Goal: Transaction & Acquisition: Book appointment/travel/reservation

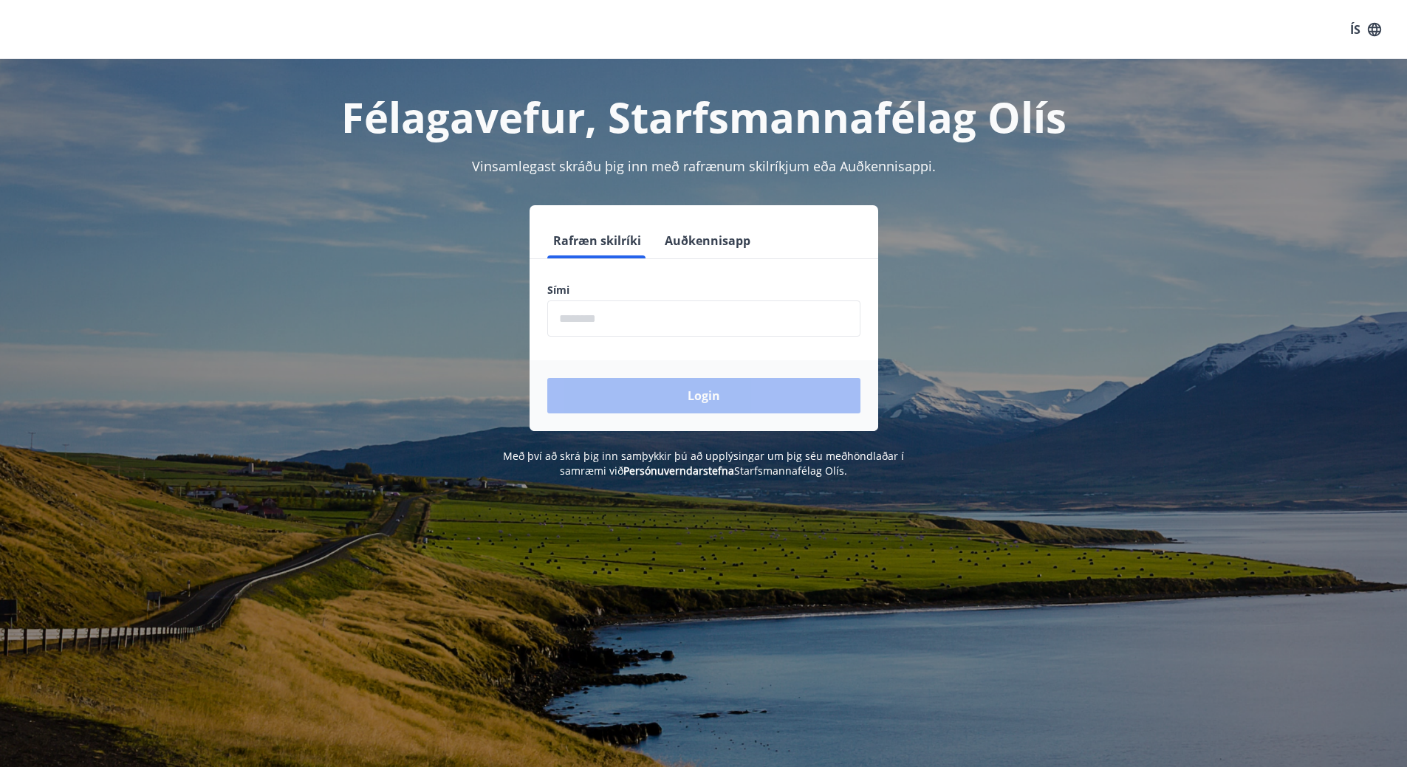
click at [562, 321] on input "phone" at bounding box center [703, 319] width 313 height 36
type input "********"
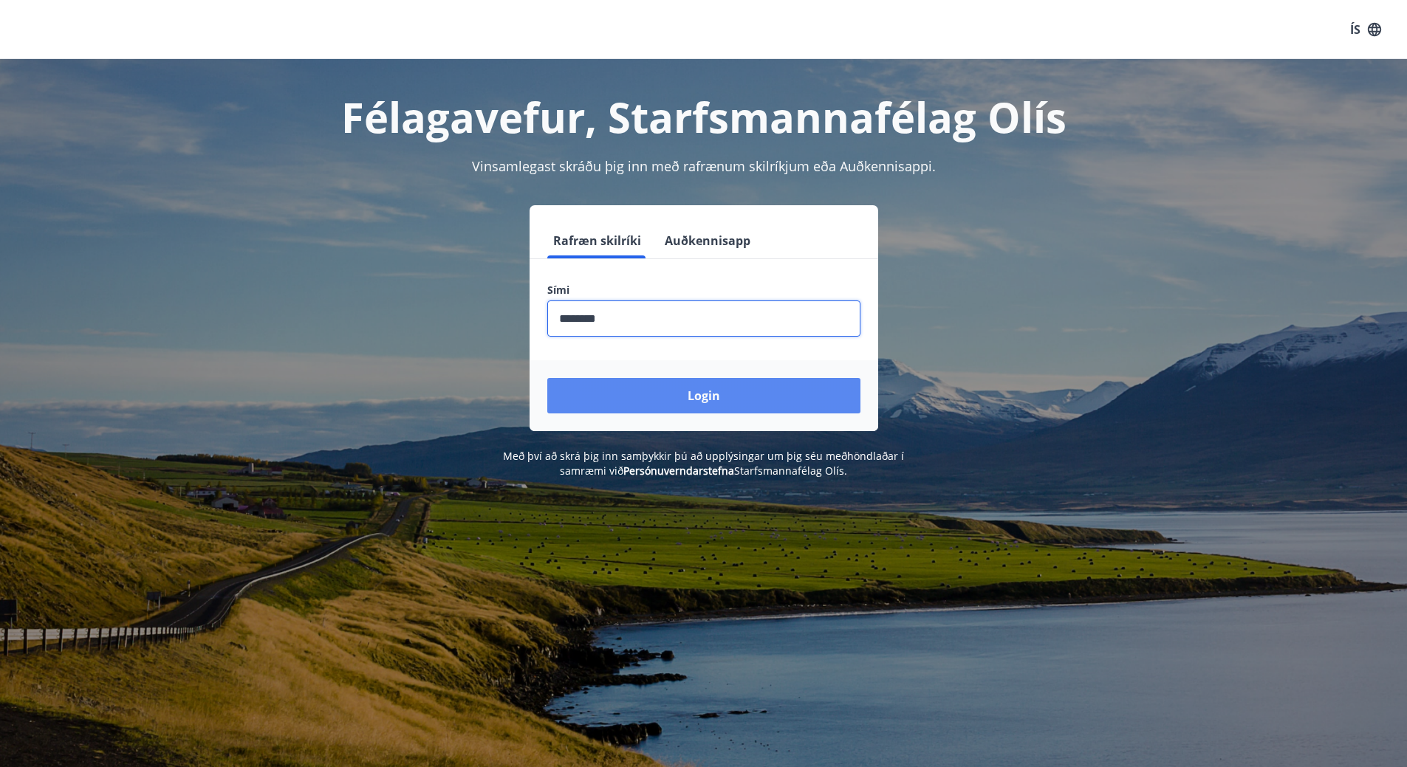
click at [640, 397] on button "Login" at bounding box center [703, 395] width 313 height 35
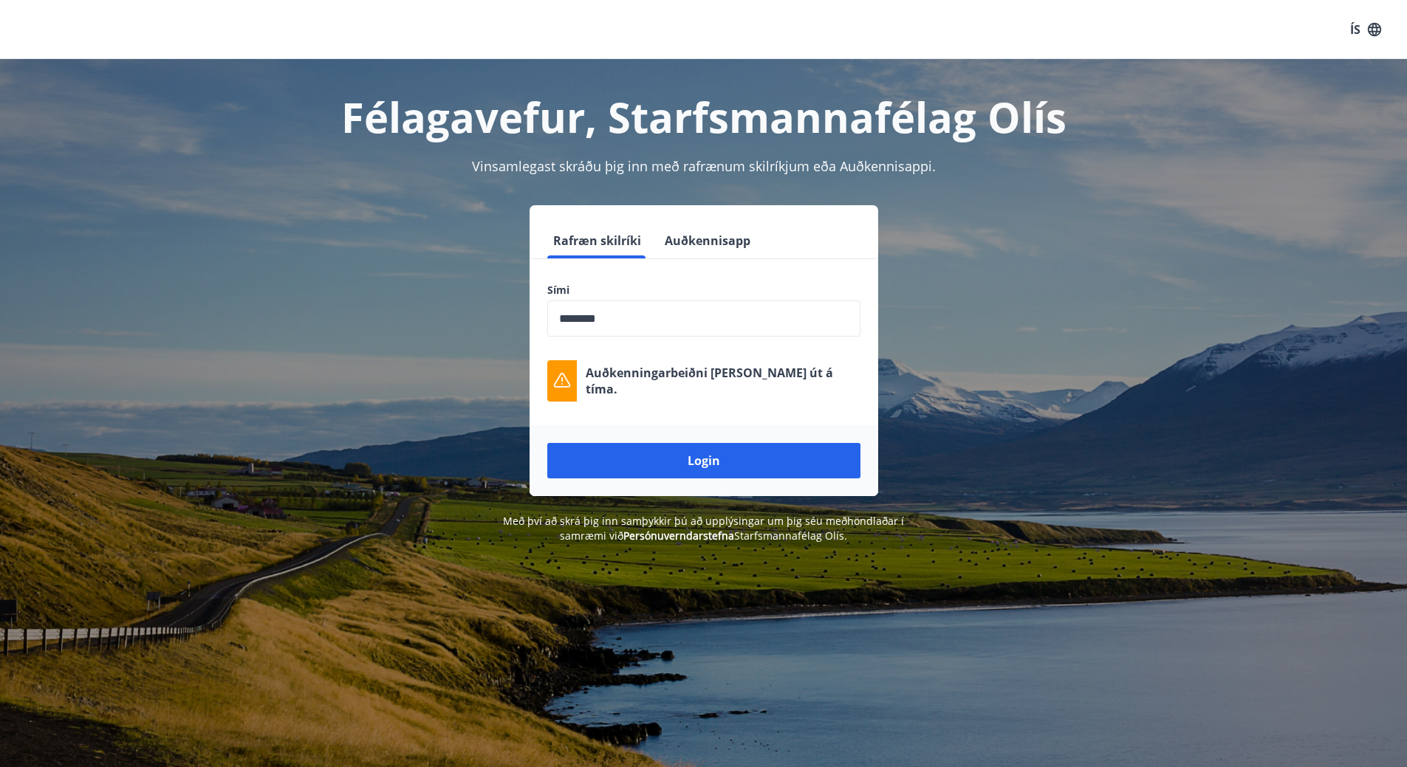
click at [691, 324] on input "phone" at bounding box center [703, 319] width 313 height 36
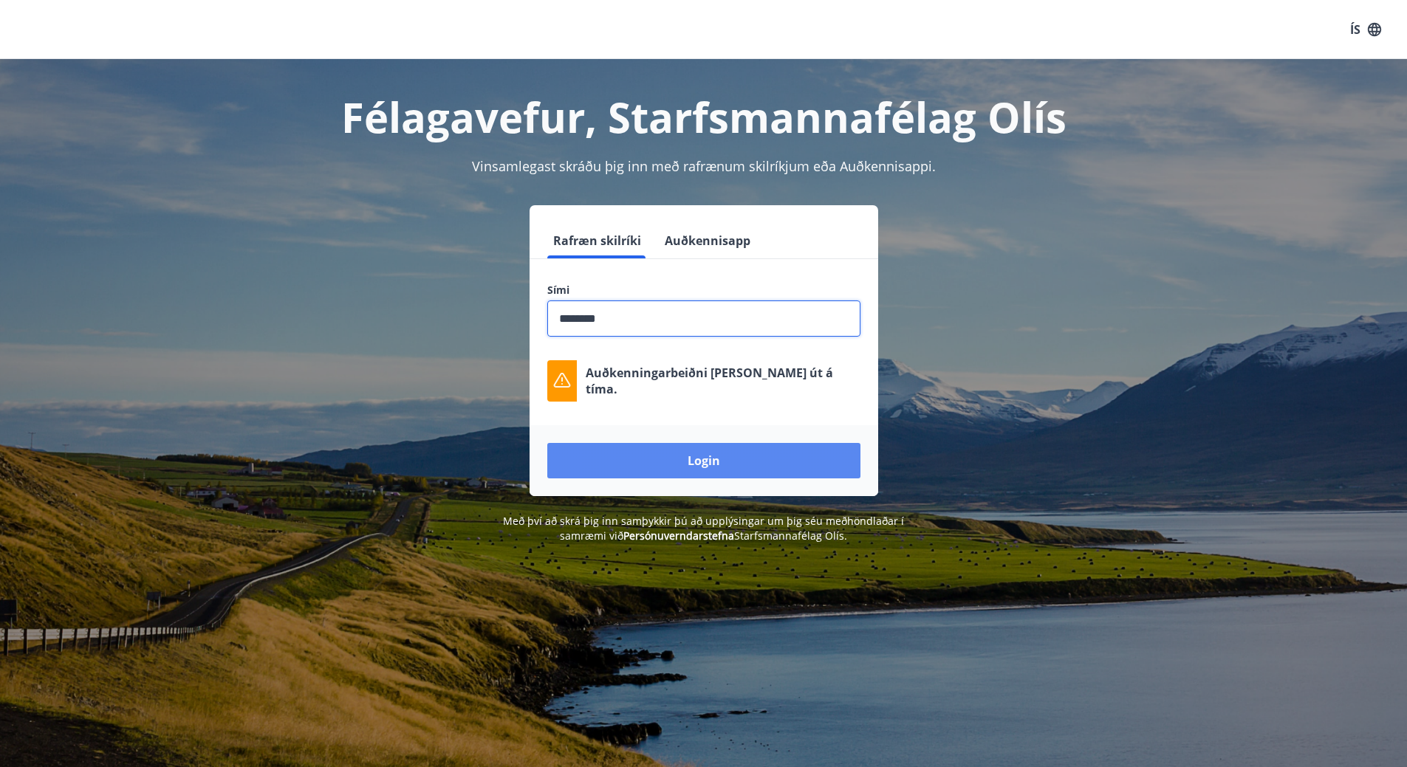
click at [680, 469] on button "Login" at bounding box center [703, 460] width 313 height 35
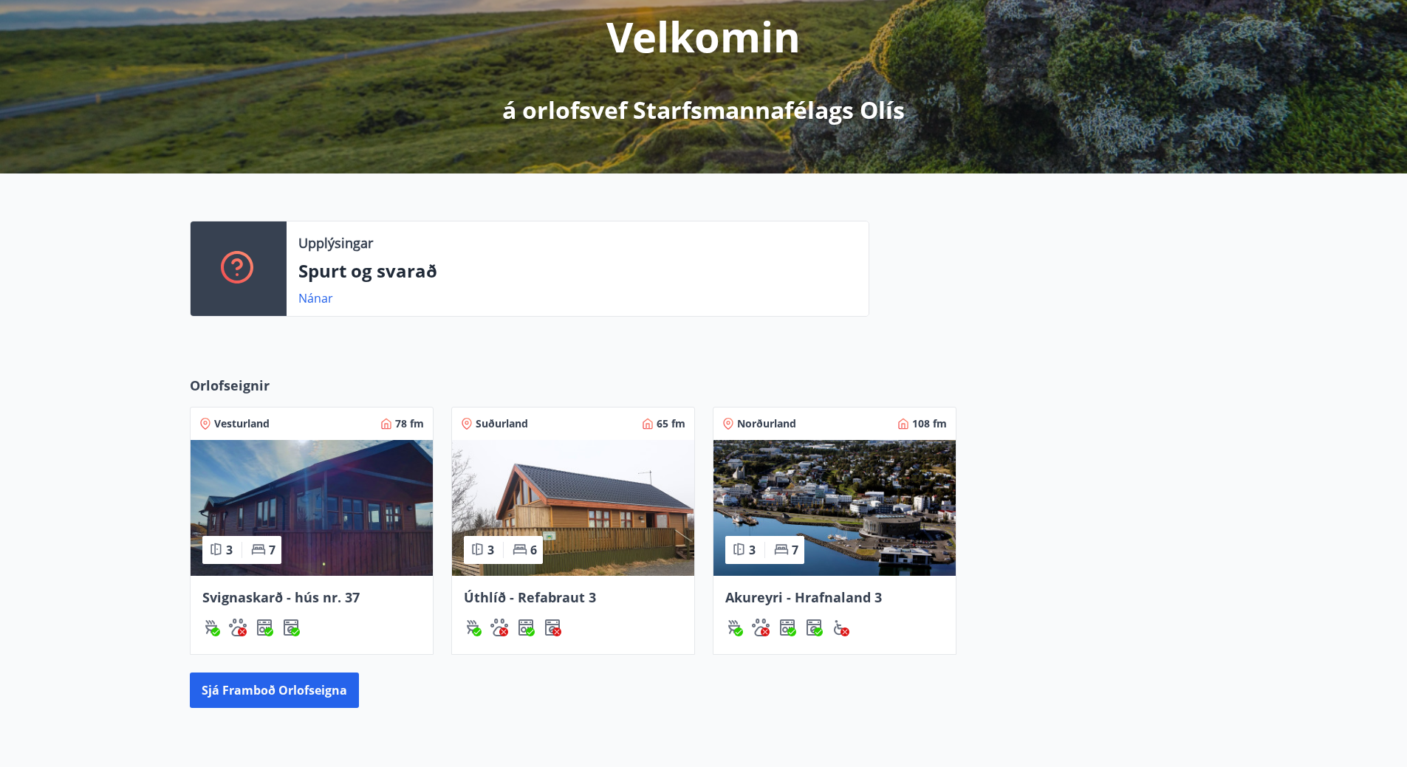
scroll to position [222, 0]
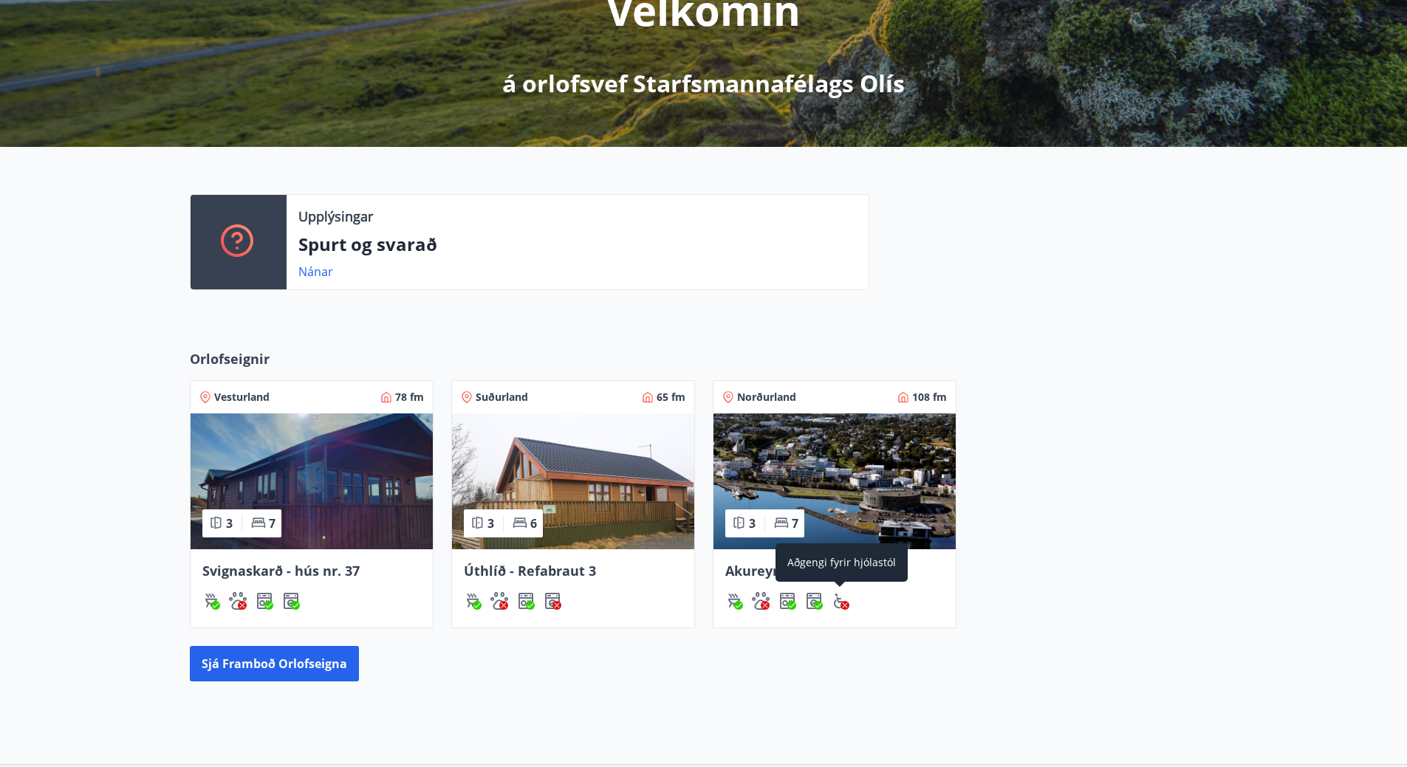
click at [843, 570] on div "Aðgengi fyrir hjólastól" at bounding box center [842, 563] width 132 height 38
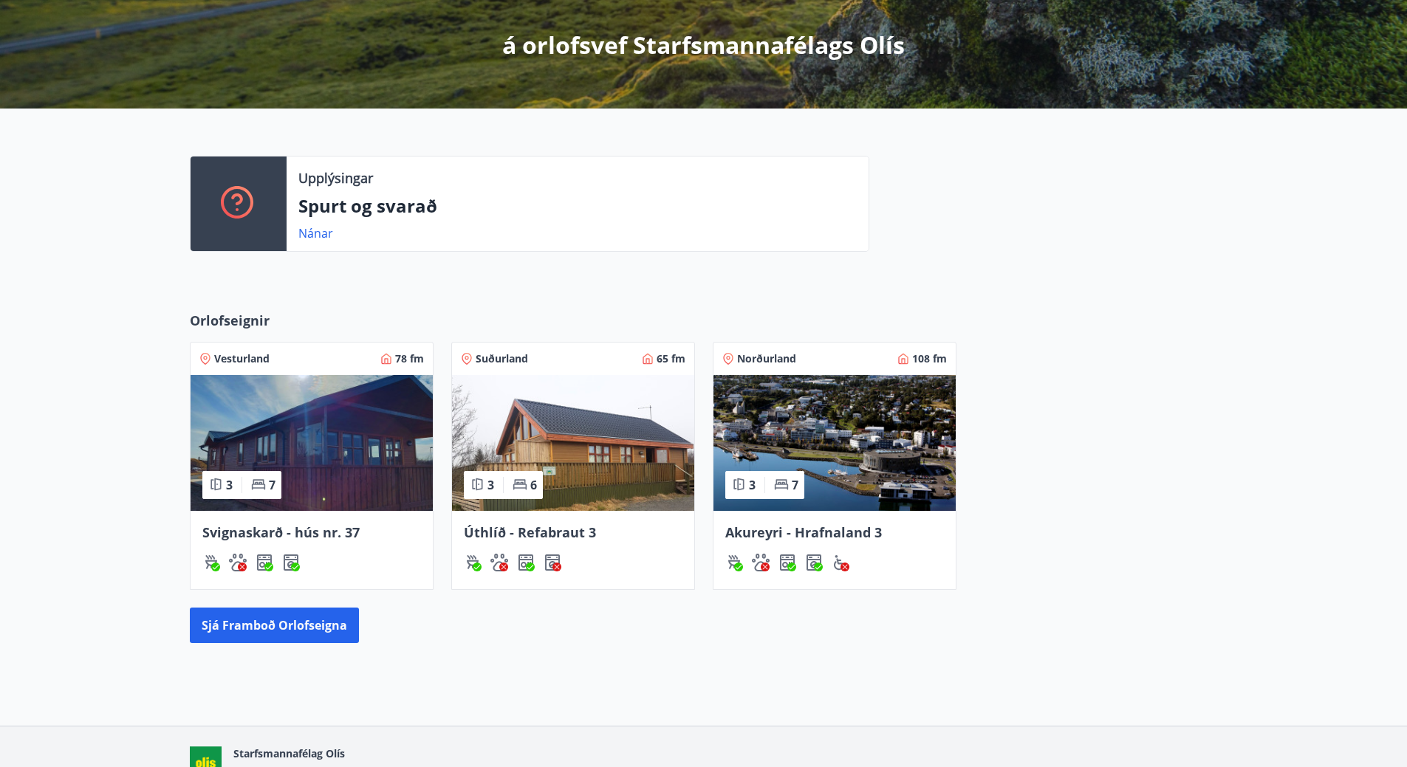
scroll to position [343, 0]
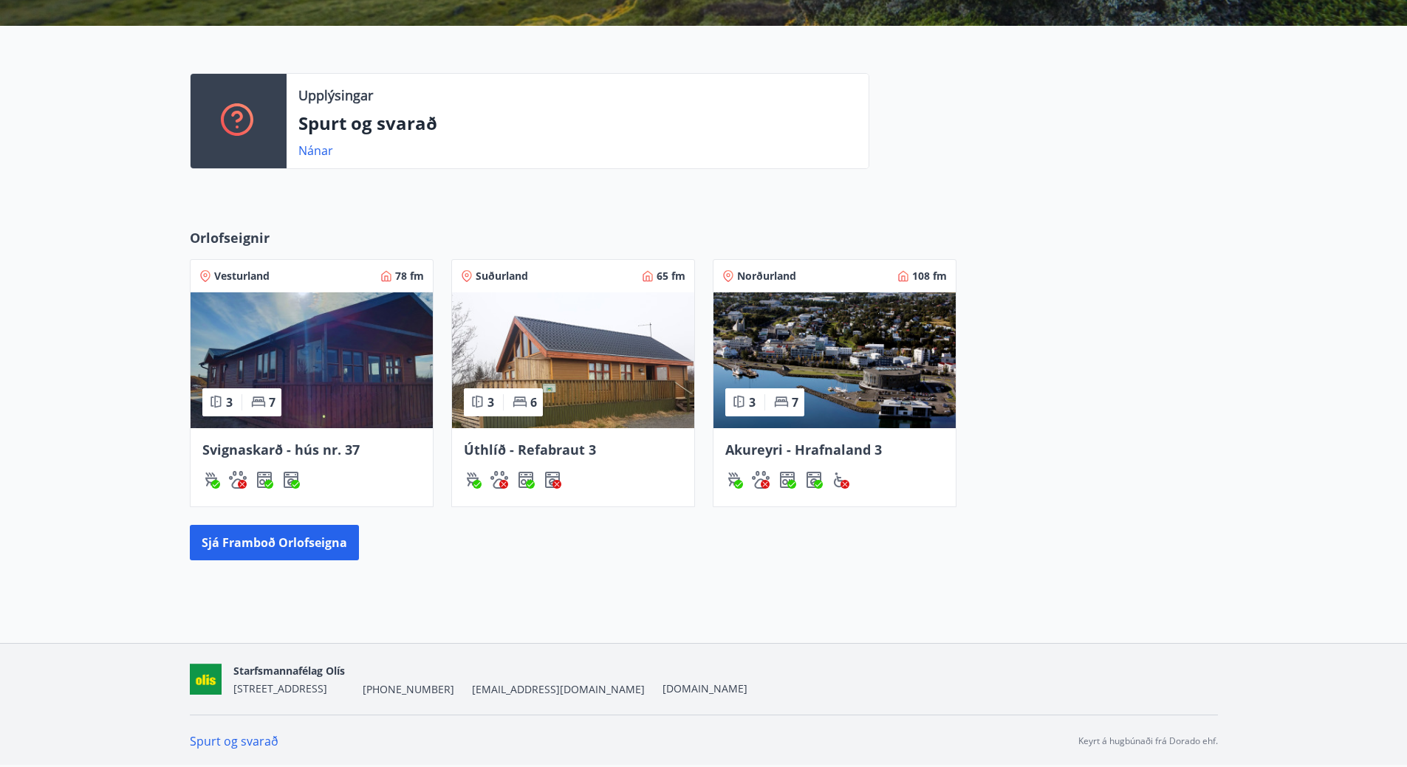
click at [864, 469] on div "Akureyri - Hrafnaland 3" at bounding box center [835, 467] width 242 height 78
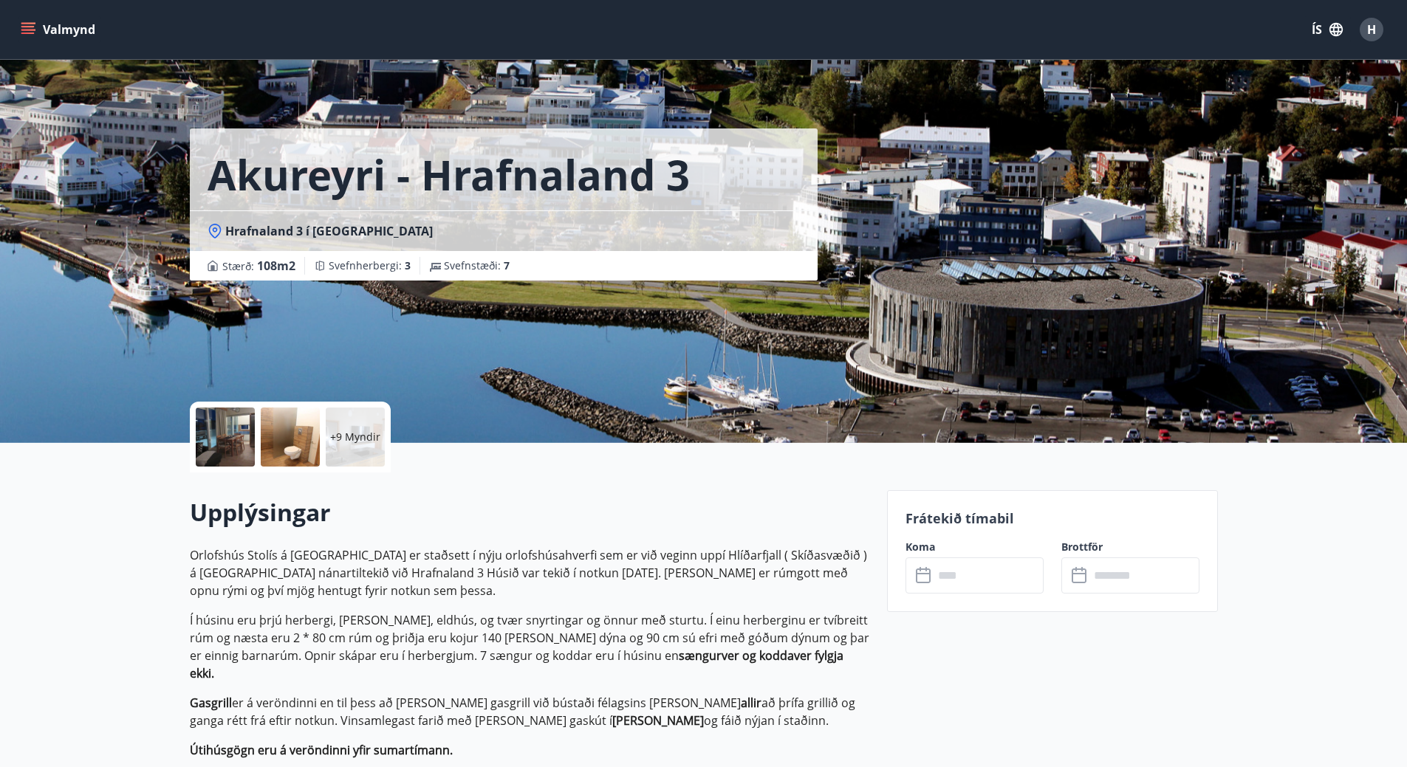
click at [974, 582] on input "text" at bounding box center [989, 576] width 110 height 36
click at [972, 581] on input "text" at bounding box center [989, 576] width 110 height 36
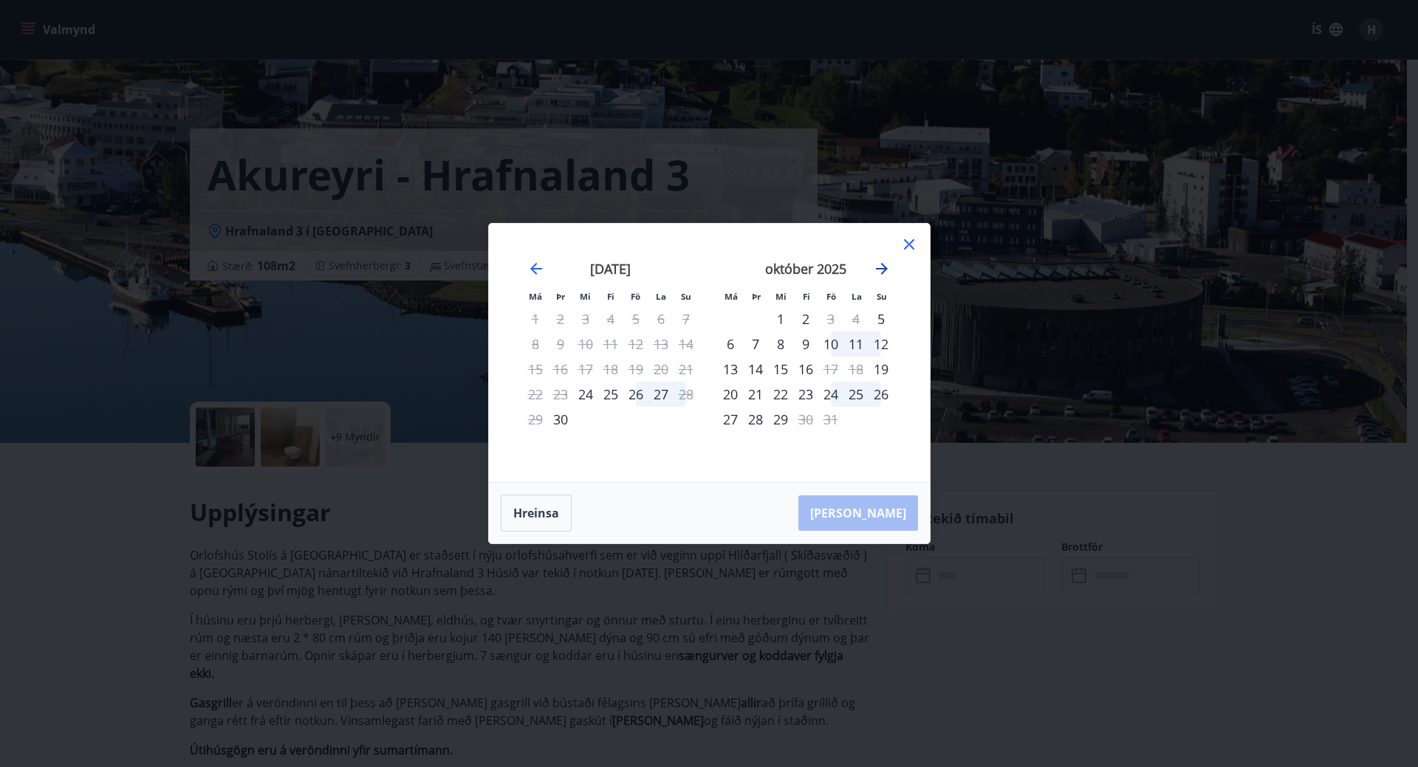
click at [888, 264] on icon "Move forward to switch to the next month." at bounding box center [882, 269] width 18 height 18
click at [531, 270] on icon "Move backward to switch to the previous month." at bounding box center [536, 269] width 18 height 18
click at [537, 264] on icon "Move backward to switch to the previous month." at bounding box center [536, 269] width 18 height 18
click at [881, 268] on icon "Move forward to switch to the next month." at bounding box center [882, 269] width 12 height 12
click at [883, 267] on icon "Move forward to switch to the next month." at bounding box center [882, 269] width 18 height 18
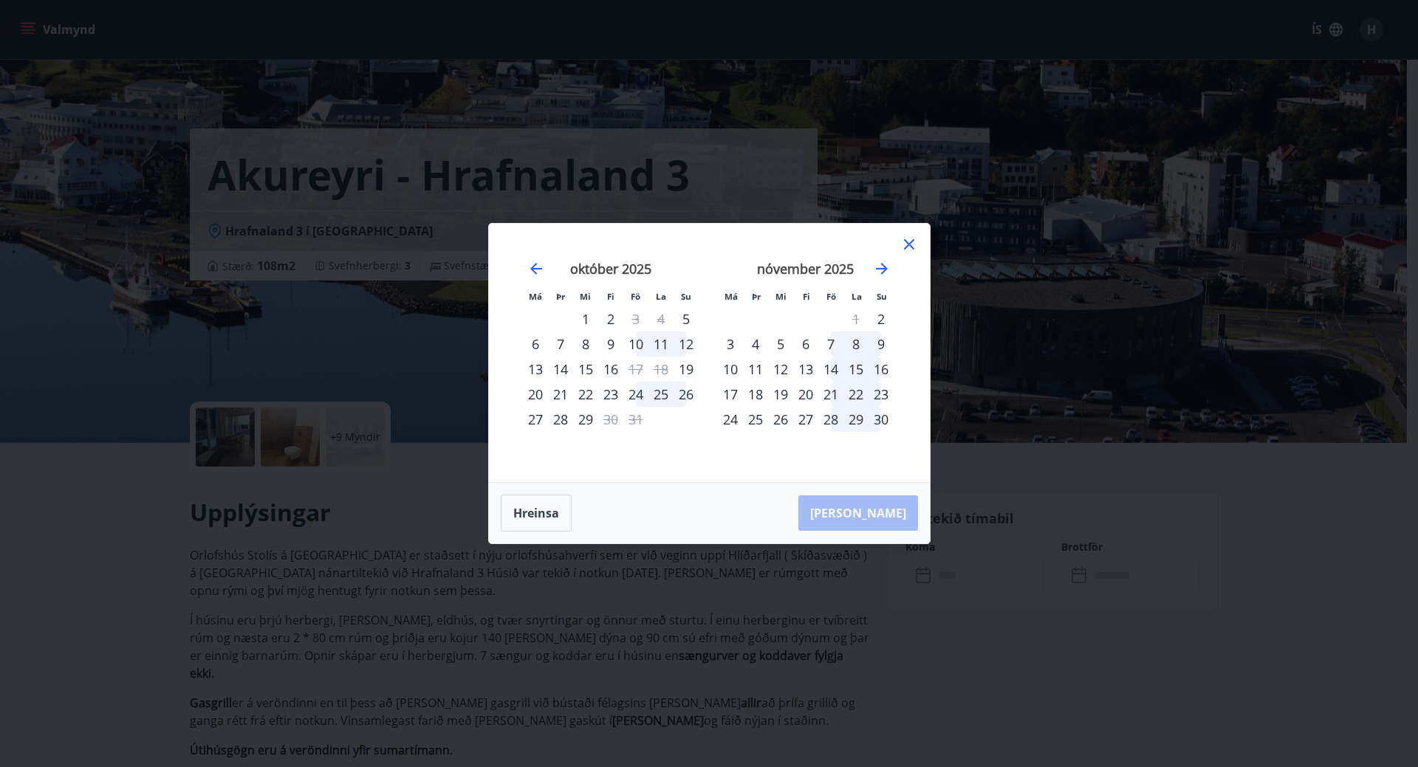
click at [829, 343] on div "7" at bounding box center [830, 344] width 25 height 25
click at [853, 341] on div "8" at bounding box center [856, 344] width 25 height 25
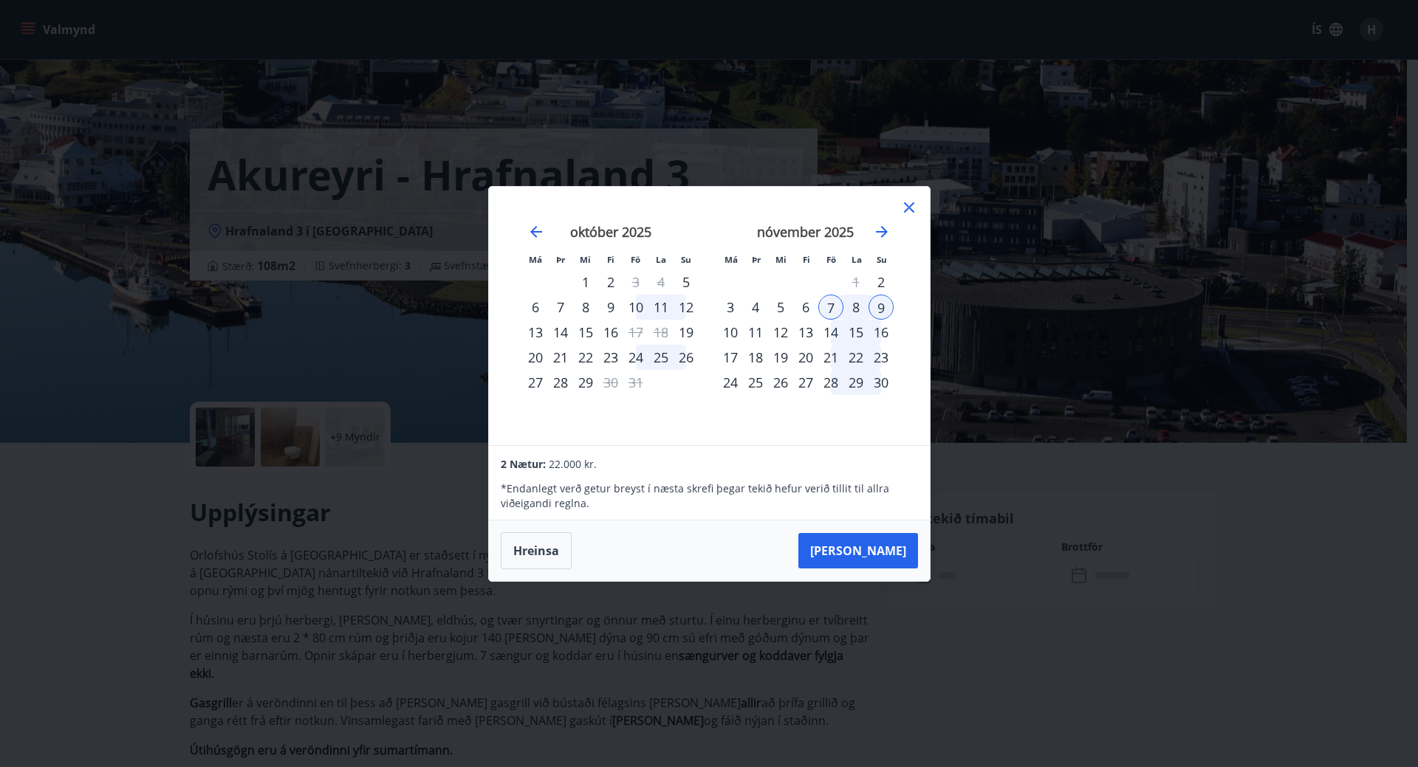
click at [855, 303] on div "8" at bounding box center [856, 307] width 25 height 25
click at [869, 550] on button "Taka Frá" at bounding box center [858, 550] width 120 height 35
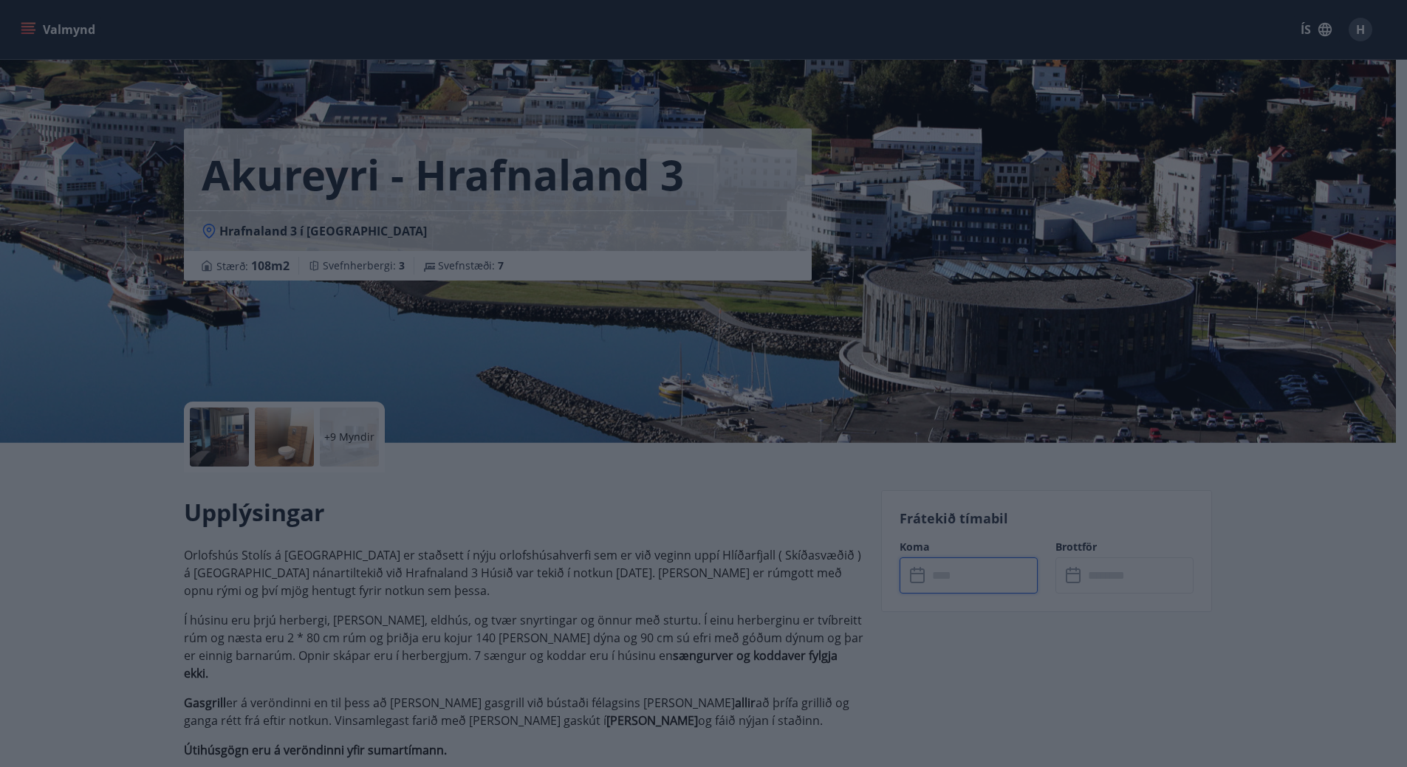
type input "******"
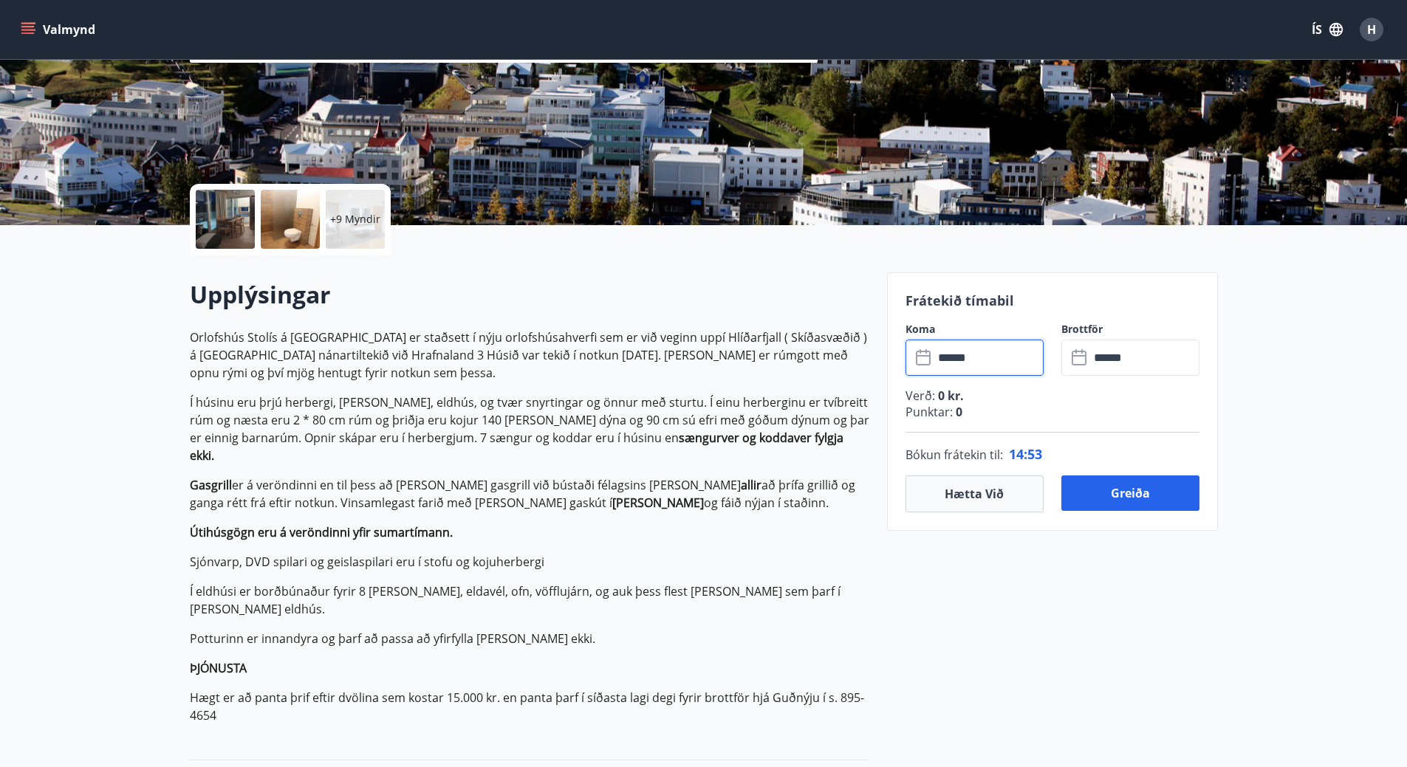
scroll to position [222, 0]
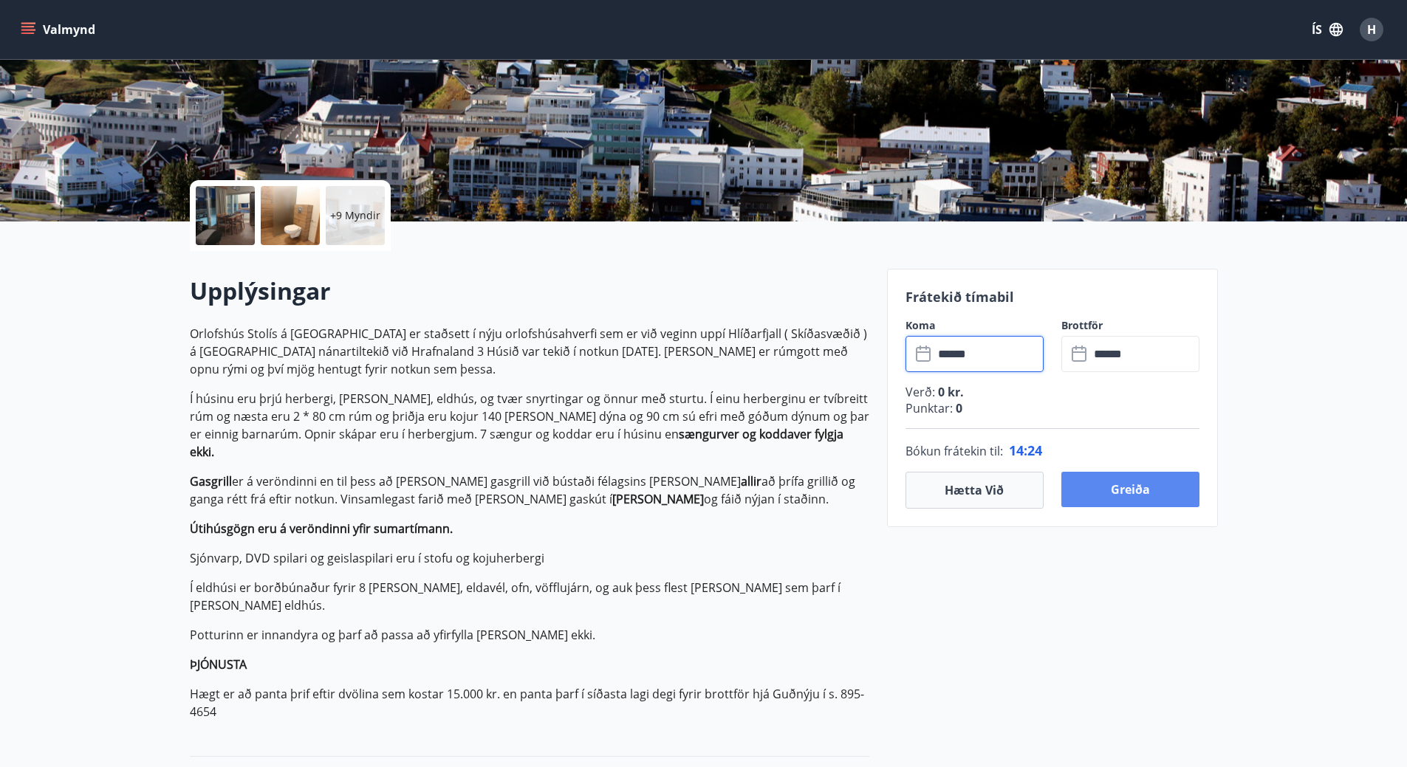
click at [1117, 490] on button "Greiða" at bounding box center [1130, 489] width 138 height 35
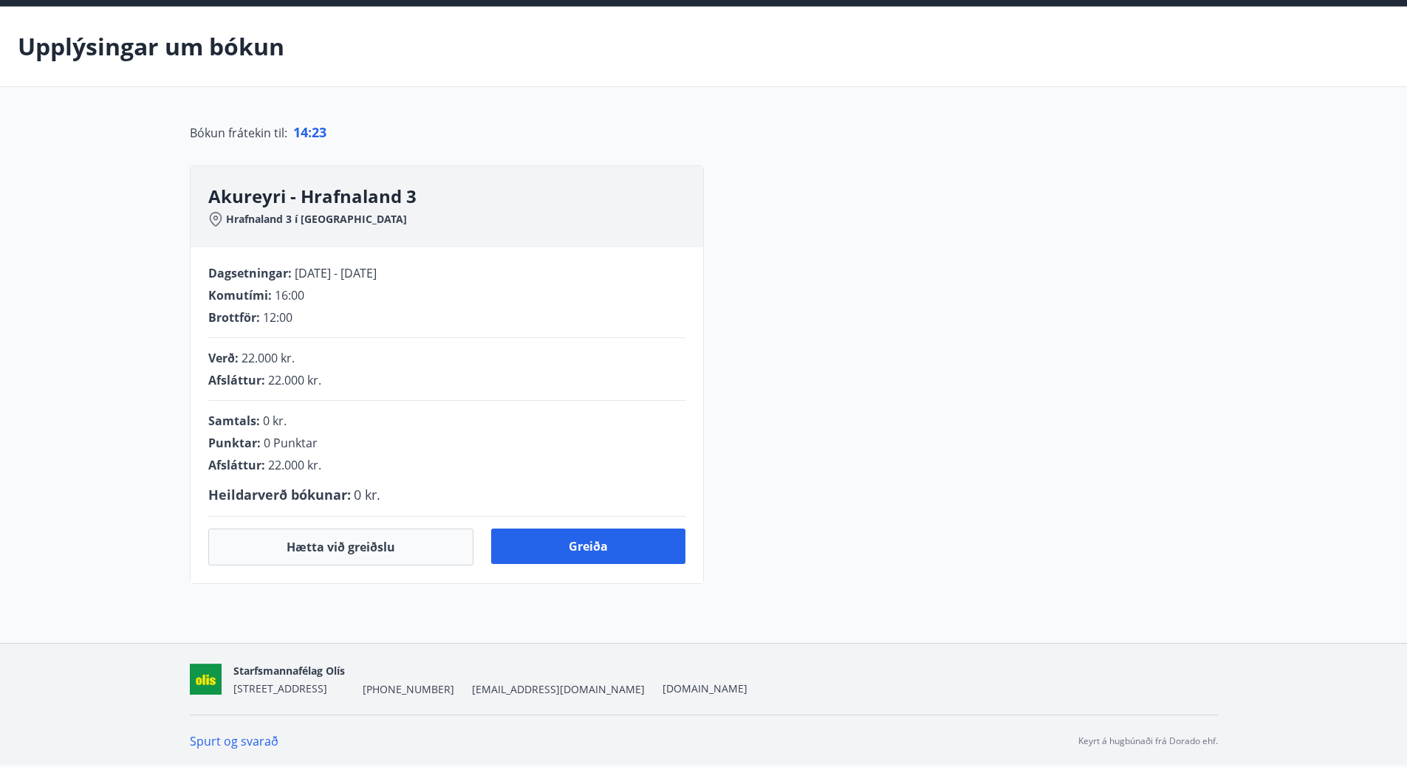
scroll to position [222, 0]
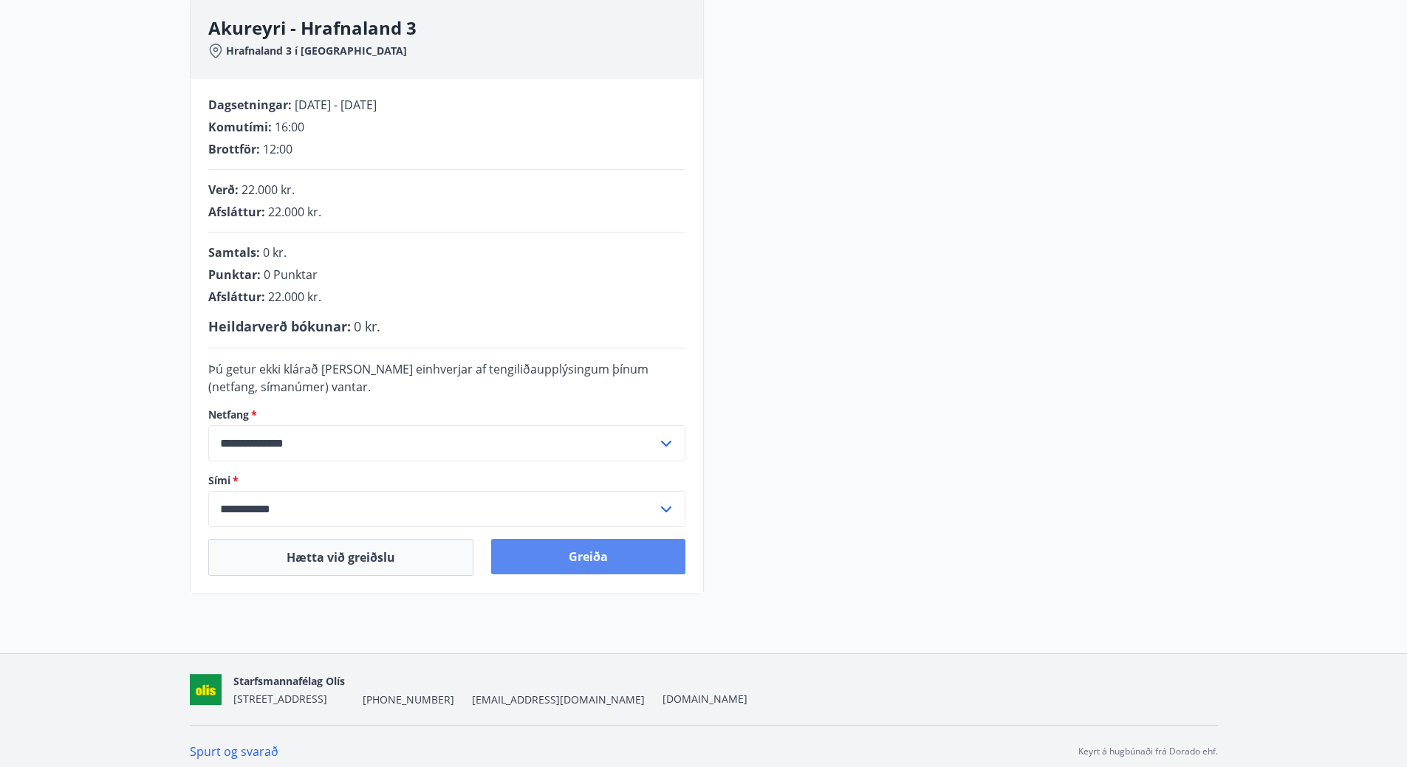
click at [582, 558] on button "Greiða" at bounding box center [588, 556] width 194 height 35
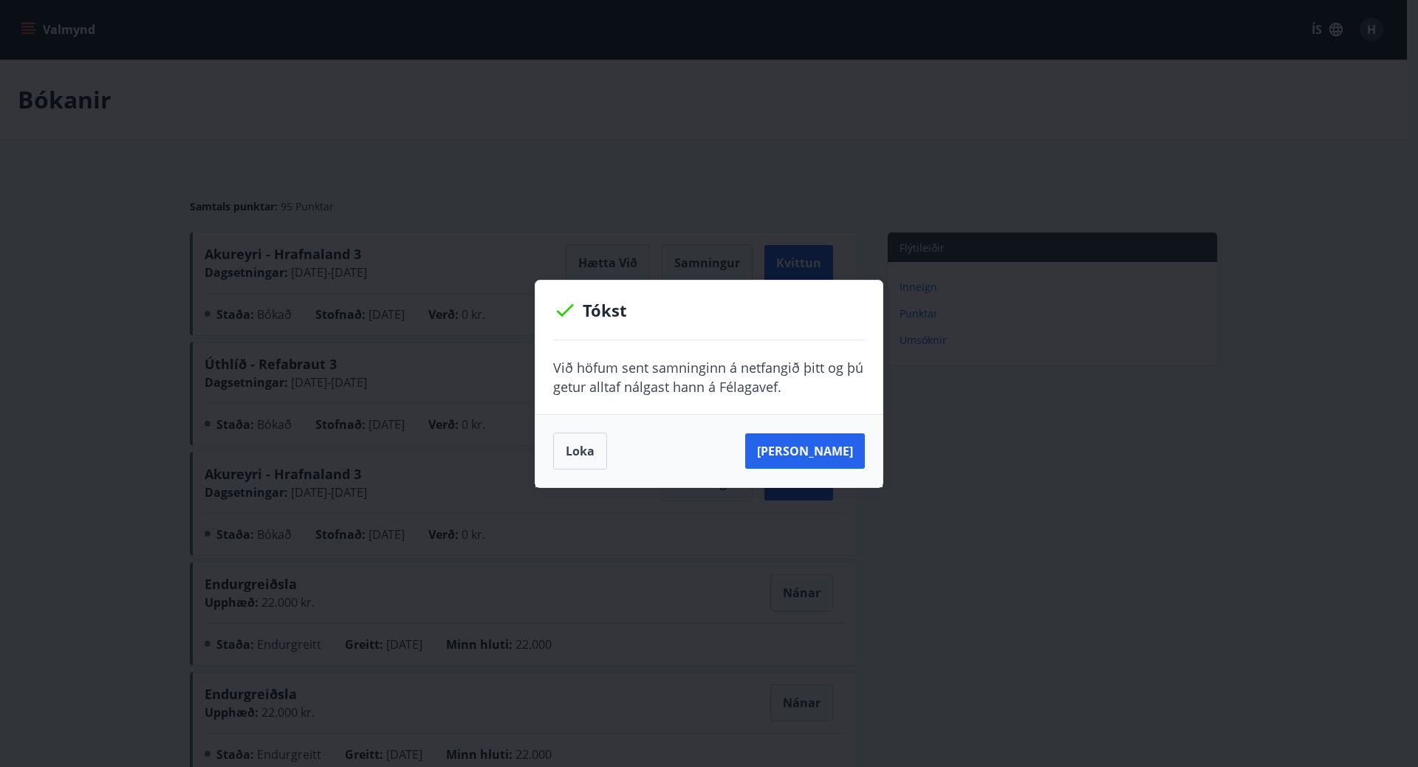
click at [120, 506] on div "Tókst Við höfum sent samninginn á netfangið þitt og þú getur alltaf nálgast han…" at bounding box center [709, 383] width 1418 height 767
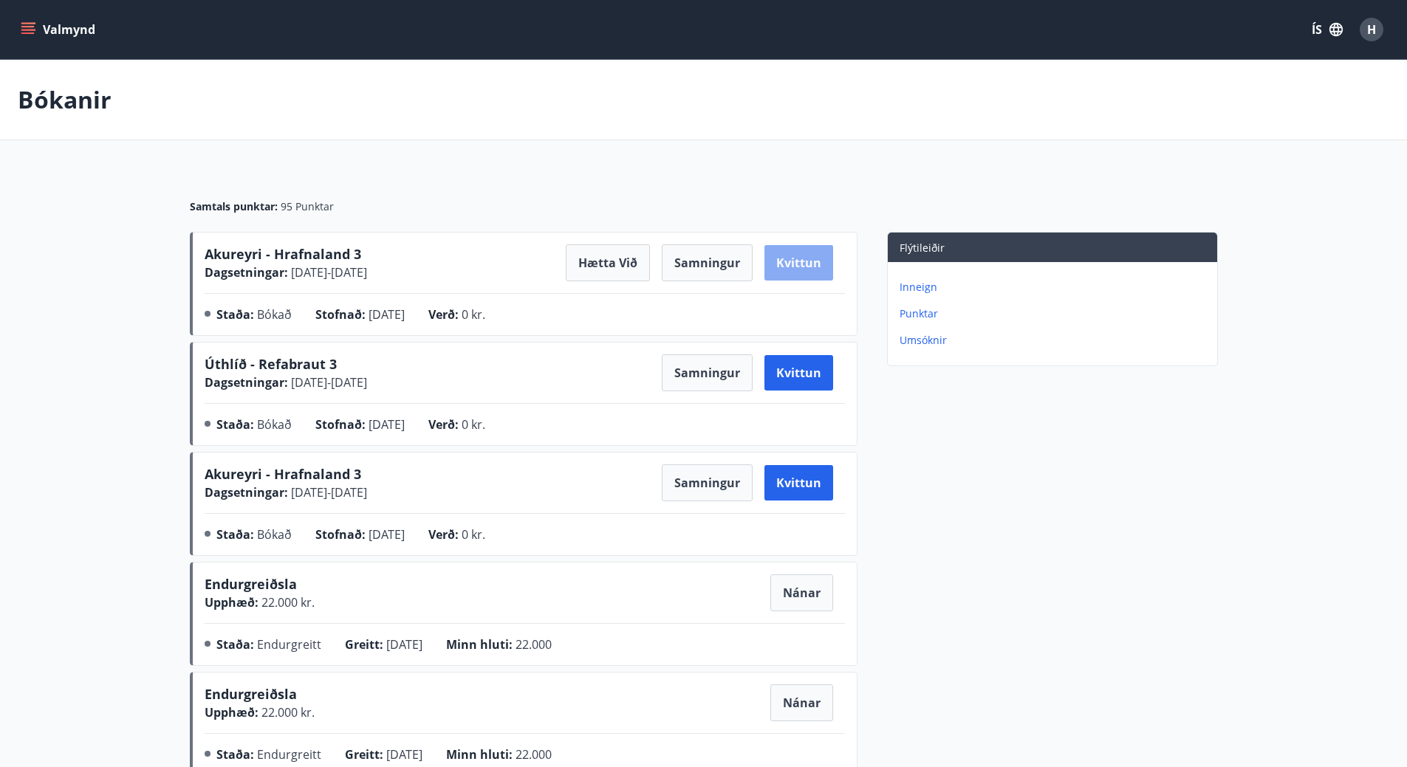
click at [802, 264] on button "Kvittun" at bounding box center [798, 262] width 69 height 35
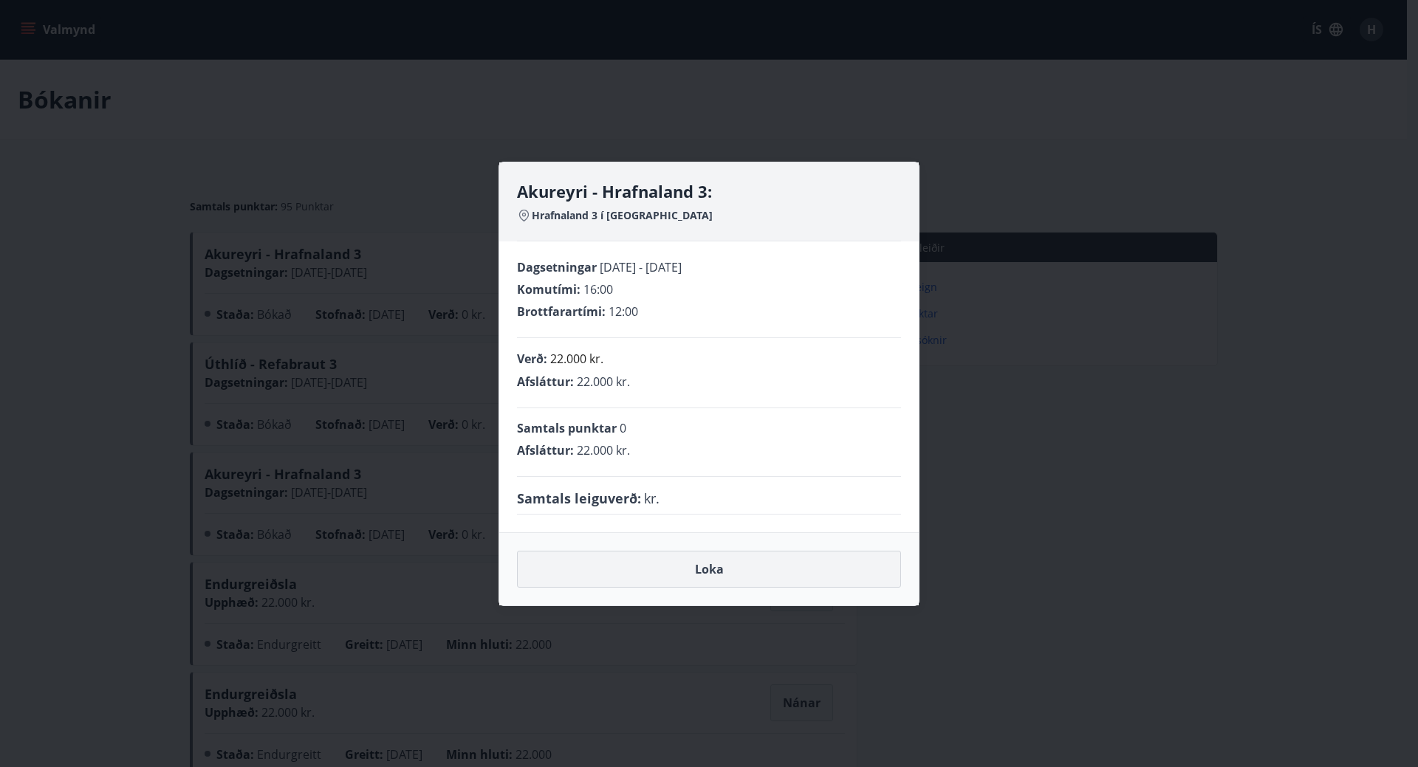
click at [680, 586] on button "Loka" at bounding box center [709, 569] width 384 height 37
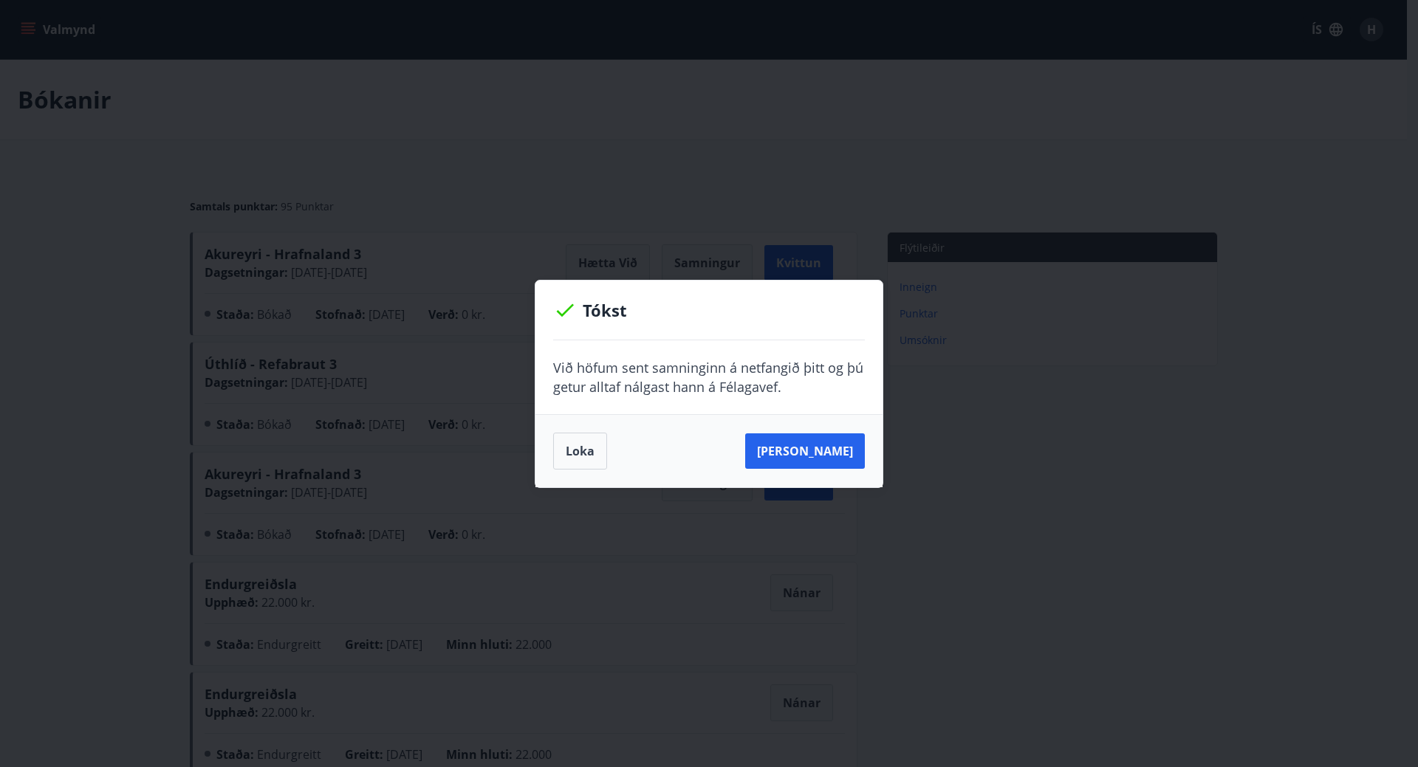
click at [75, 267] on div "Tókst Við höfum sent samninginn á netfangið þitt og þú getur alltaf nálgast han…" at bounding box center [709, 383] width 1418 height 767
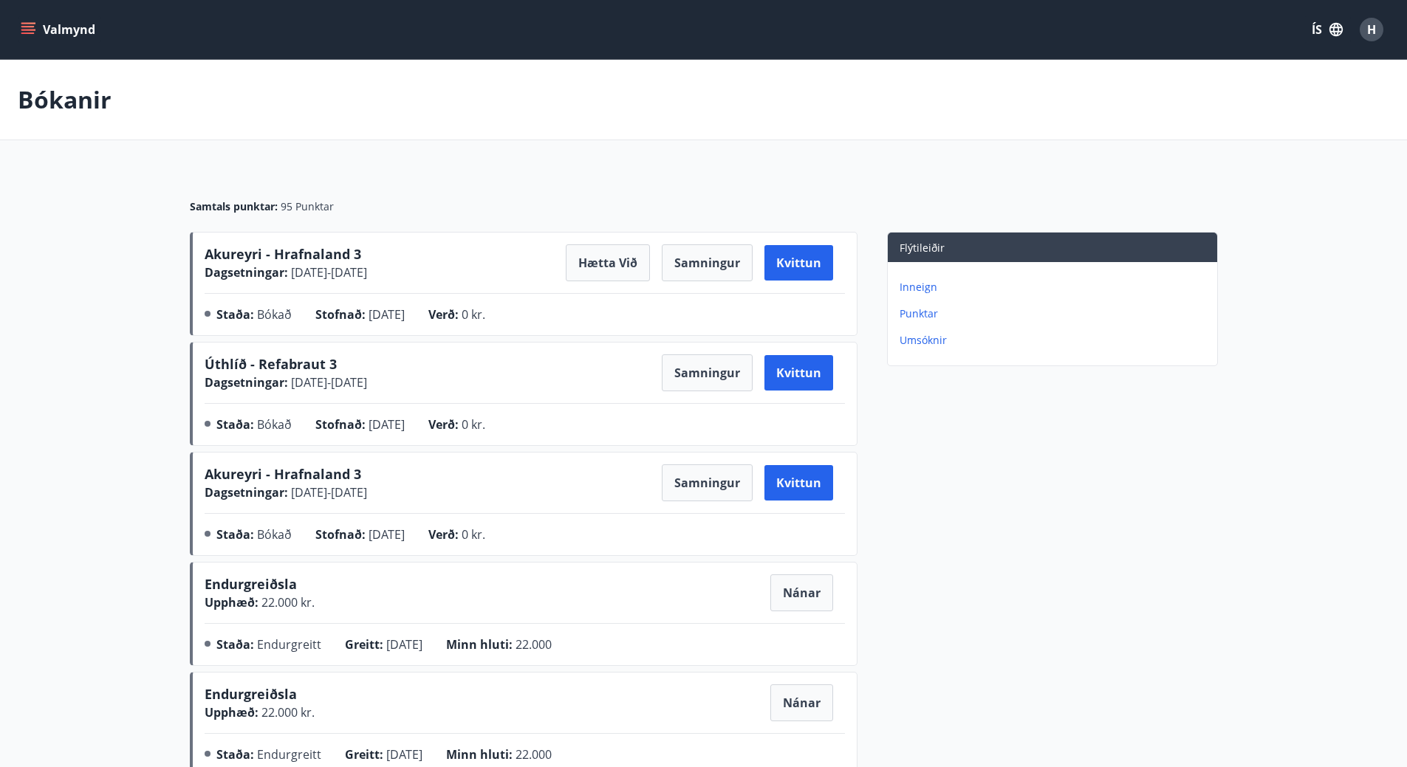
click at [212, 23] on div "Valmynd ÍS H" at bounding box center [704, 29] width 1372 height 35
click at [1310, 18] on button "ÍS" at bounding box center [1327, 29] width 47 height 27
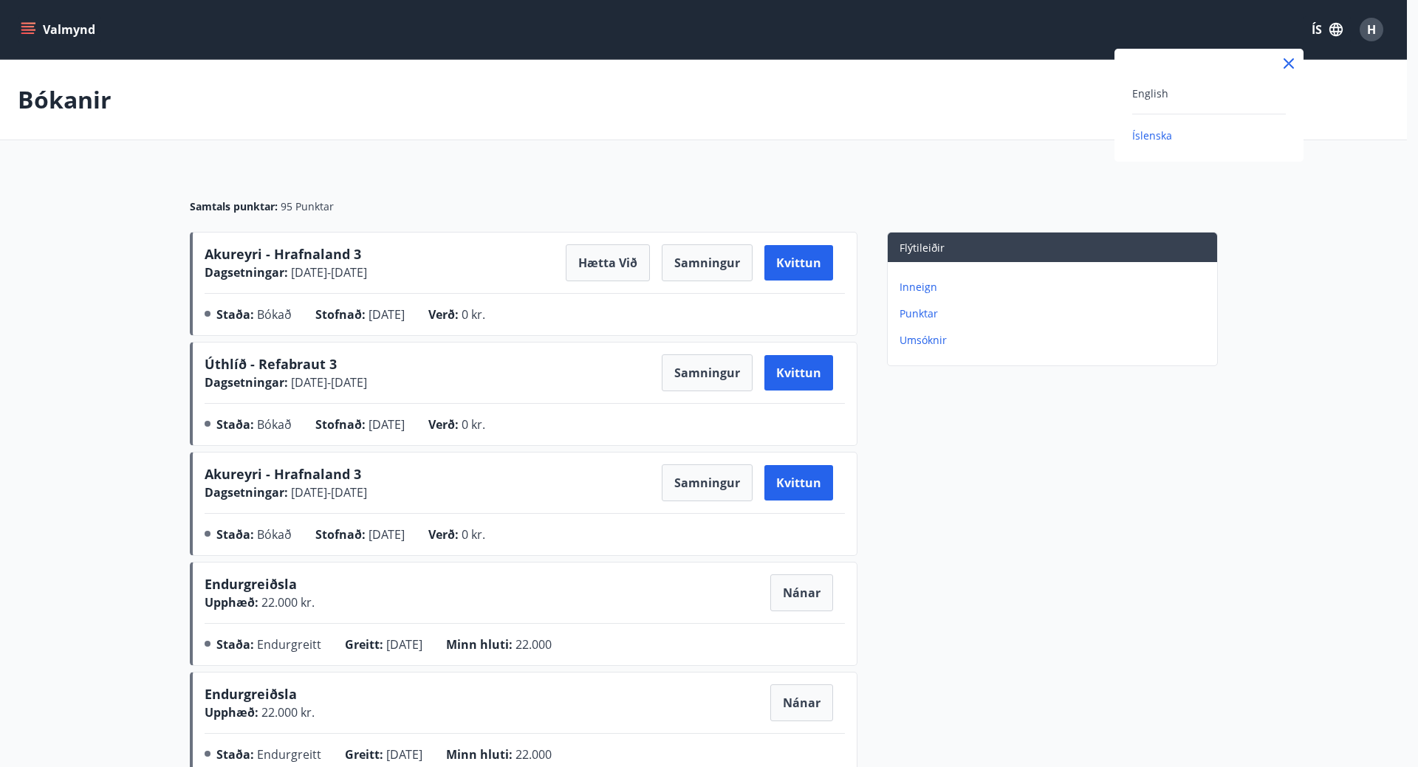
click at [1207, 154] on div "English Íslenska" at bounding box center [1209, 105] width 189 height 113
click at [1065, 18] on div at bounding box center [709, 383] width 1418 height 767
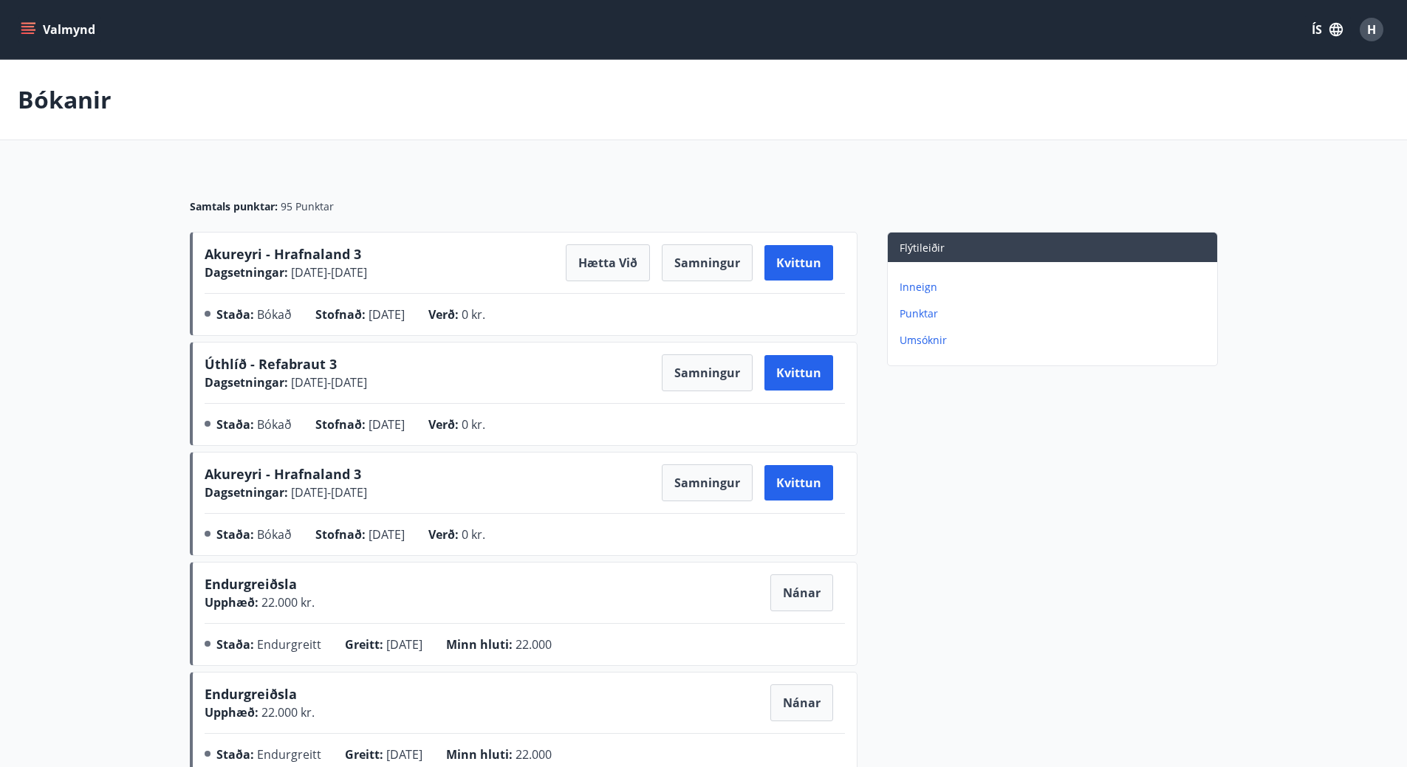
click at [123, 41] on div "Valmynd ÍS H" at bounding box center [704, 29] width 1372 height 35
